Goal: Transaction & Acquisition: Purchase product/service

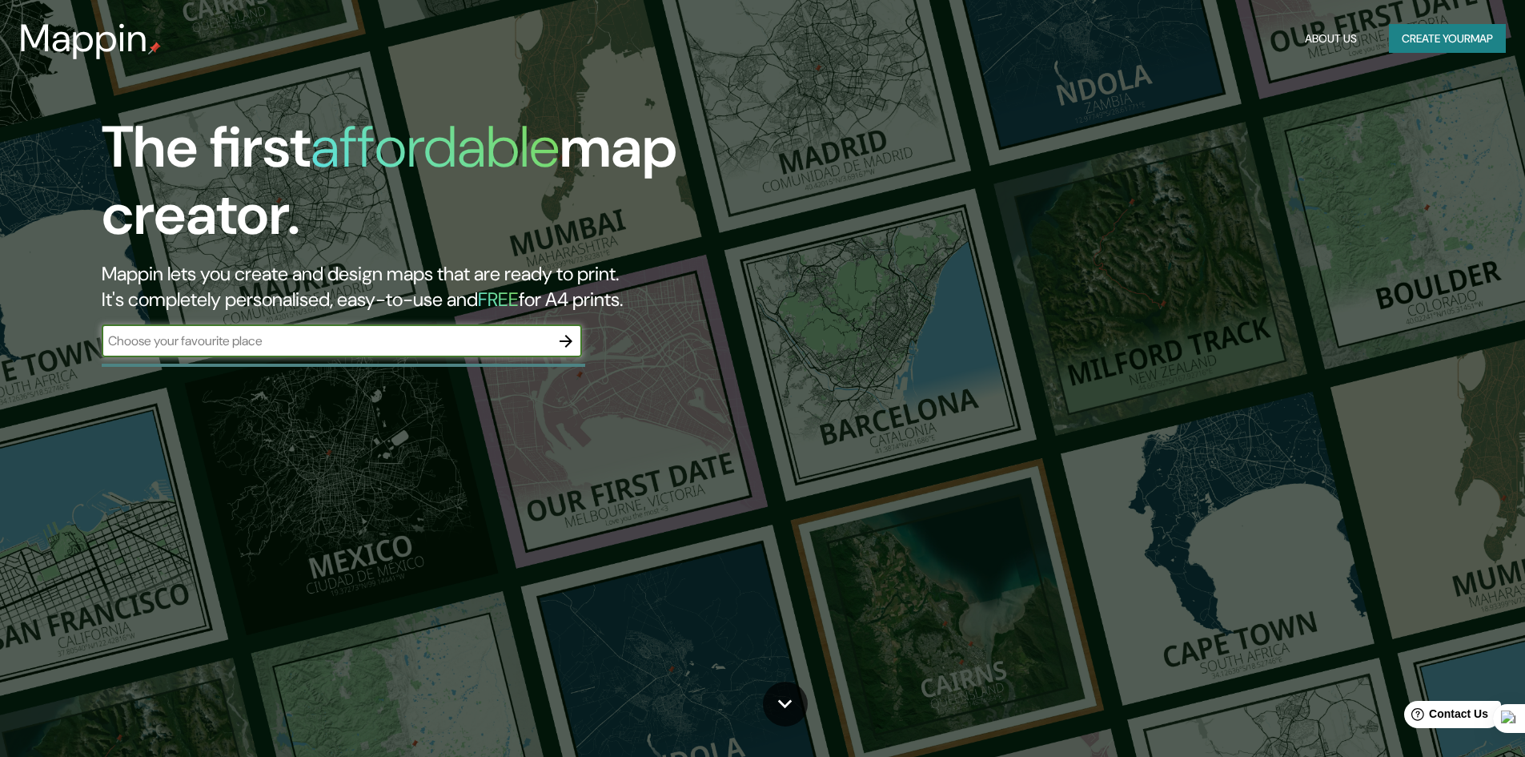
click at [1428, 42] on button "Create your map" at bounding box center [1447, 39] width 117 height 30
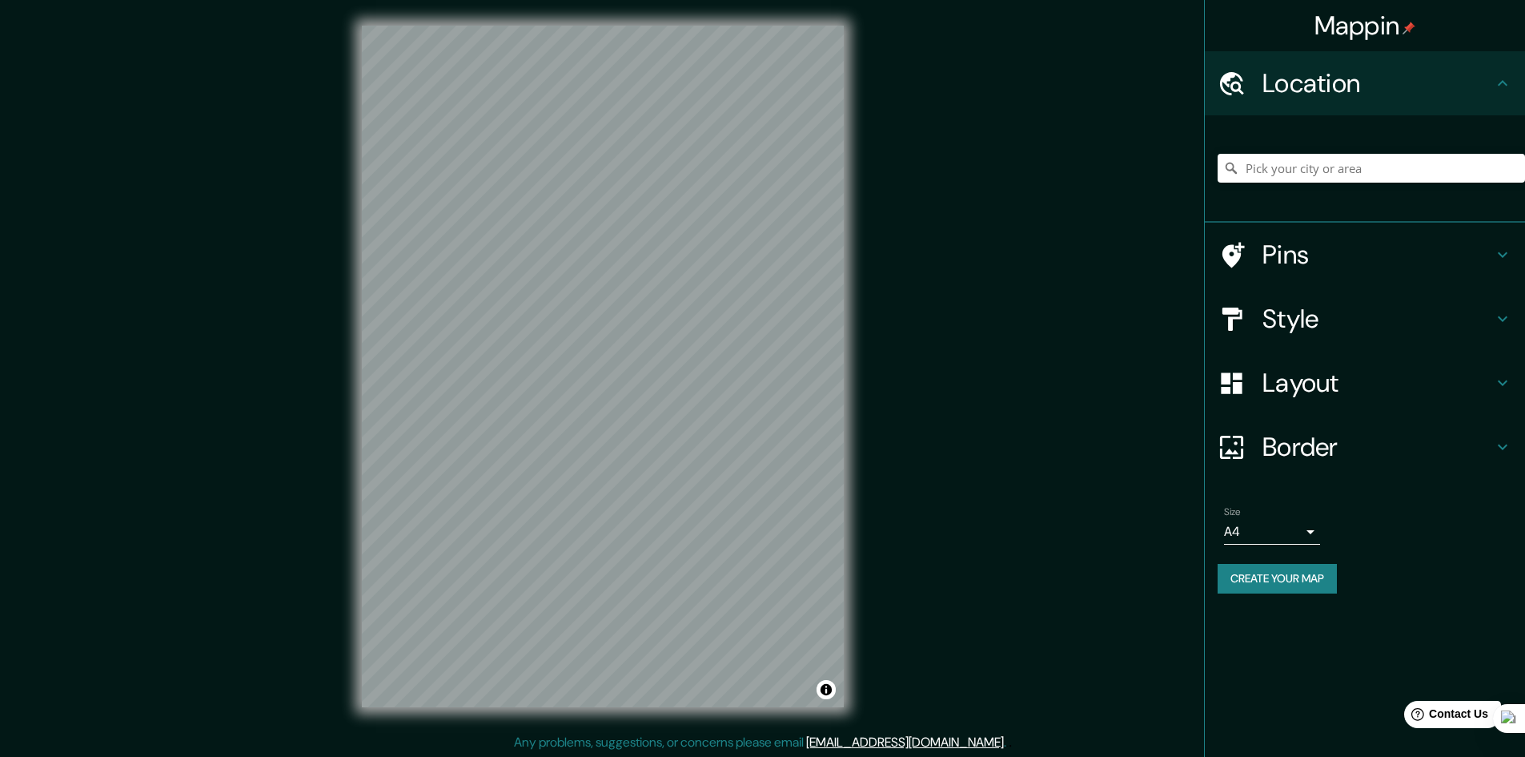
click at [1497, 384] on icon at bounding box center [1502, 382] width 19 height 19
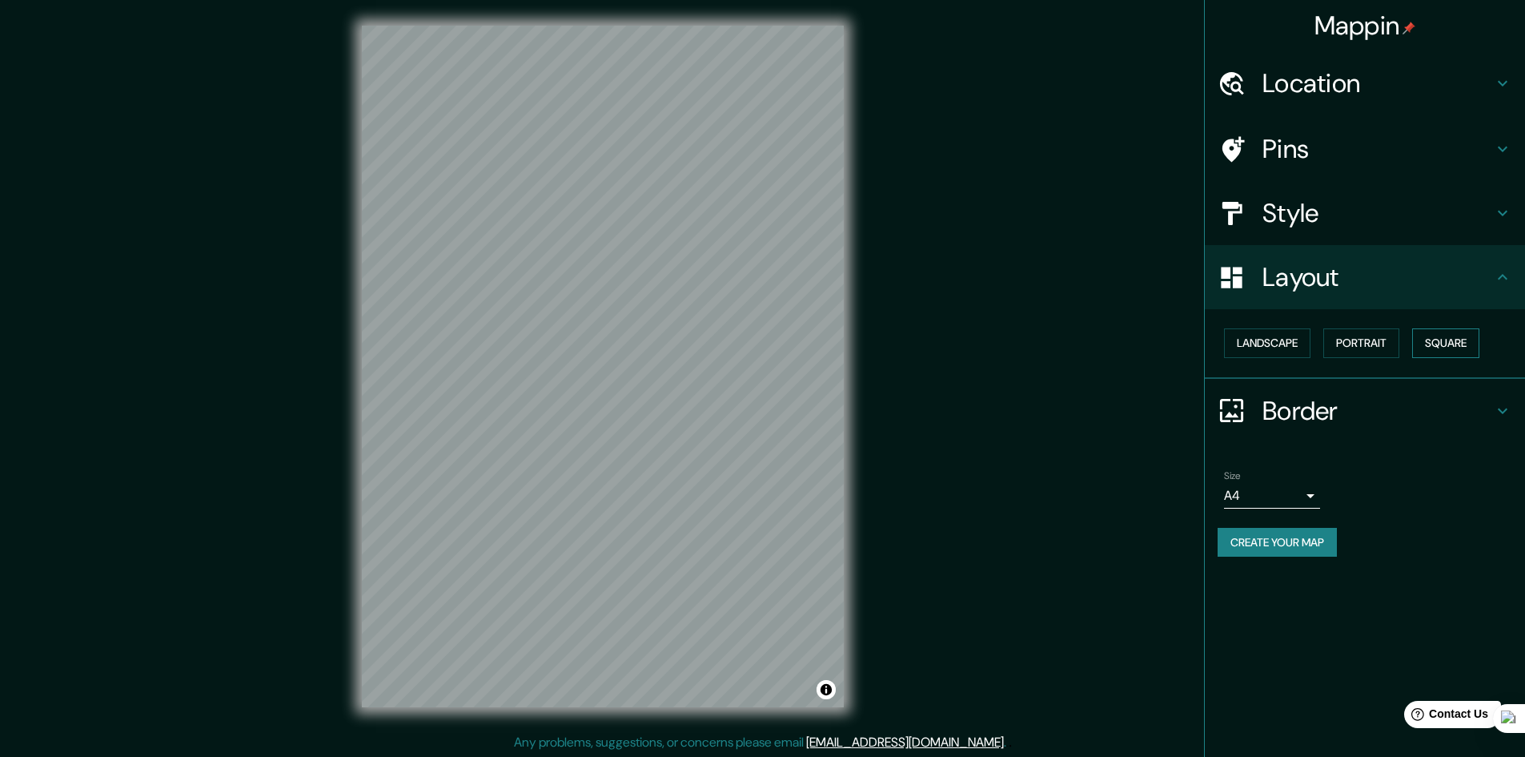
click at [1447, 344] on button "Square" at bounding box center [1445, 343] width 67 height 30
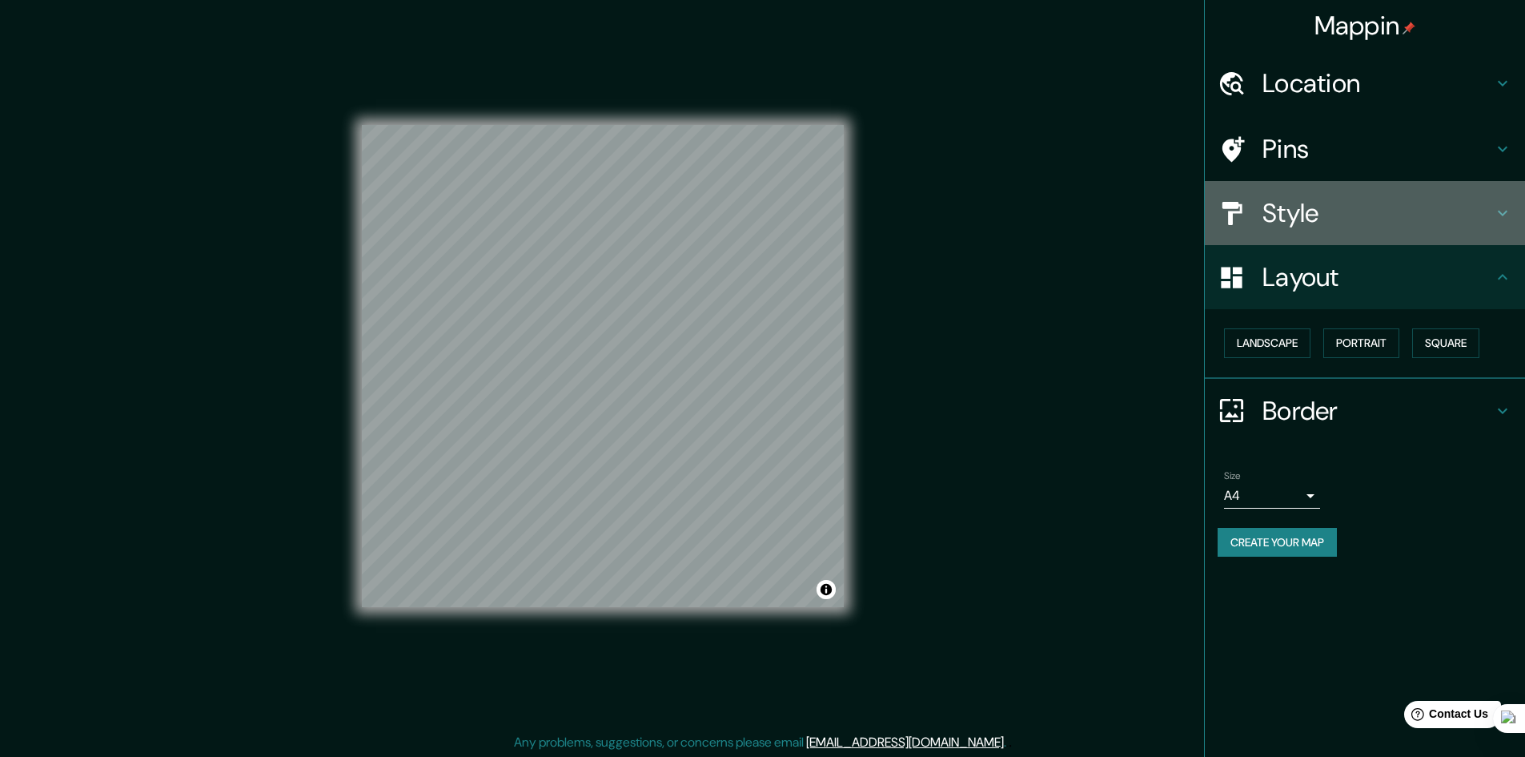
click at [1298, 210] on h4 "Style" at bounding box center [1377, 213] width 231 height 32
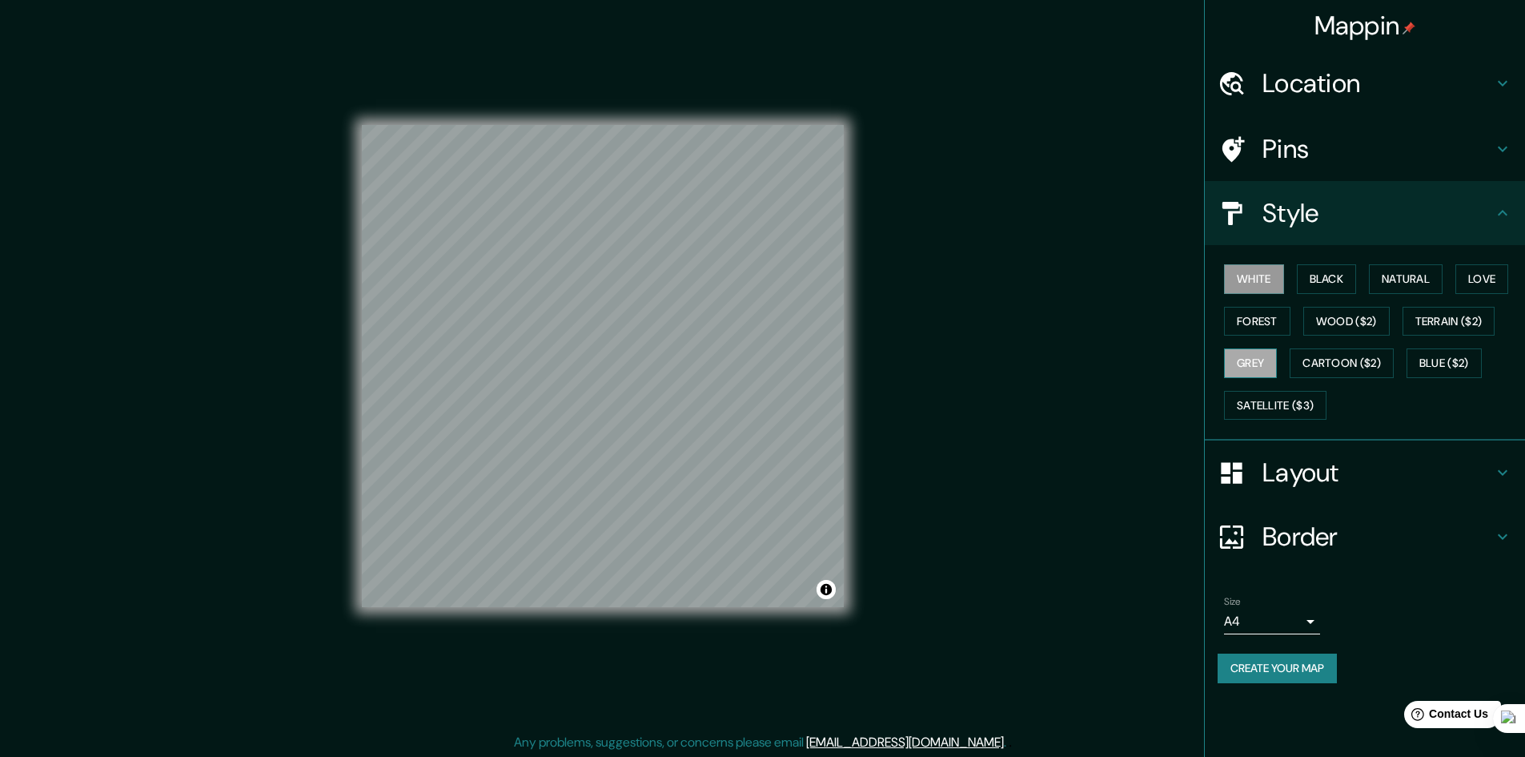
click at [1268, 359] on button "Grey" at bounding box center [1250, 363] width 53 height 30
click at [1308, 668] on button "Create your map" at bounding box center [1277, 668] width 119 height 30
